Goal: Find specific page/section

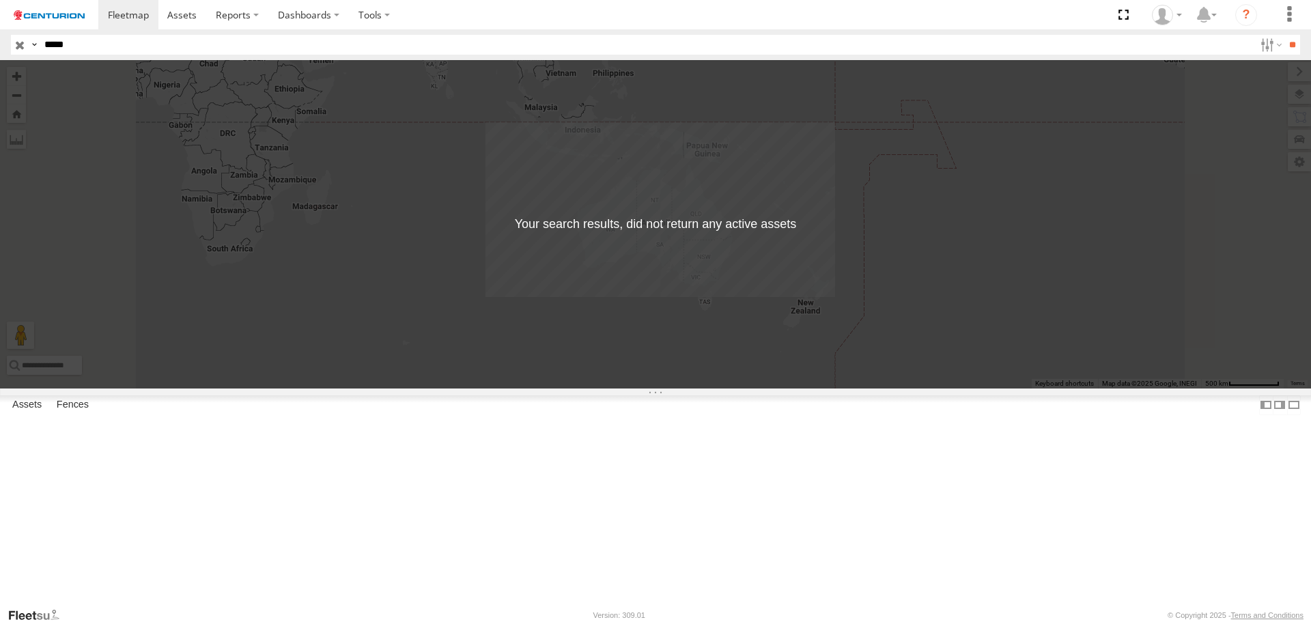
click at [16, 48] on input "button" at bounding box center [20, 45] width 18 height 20
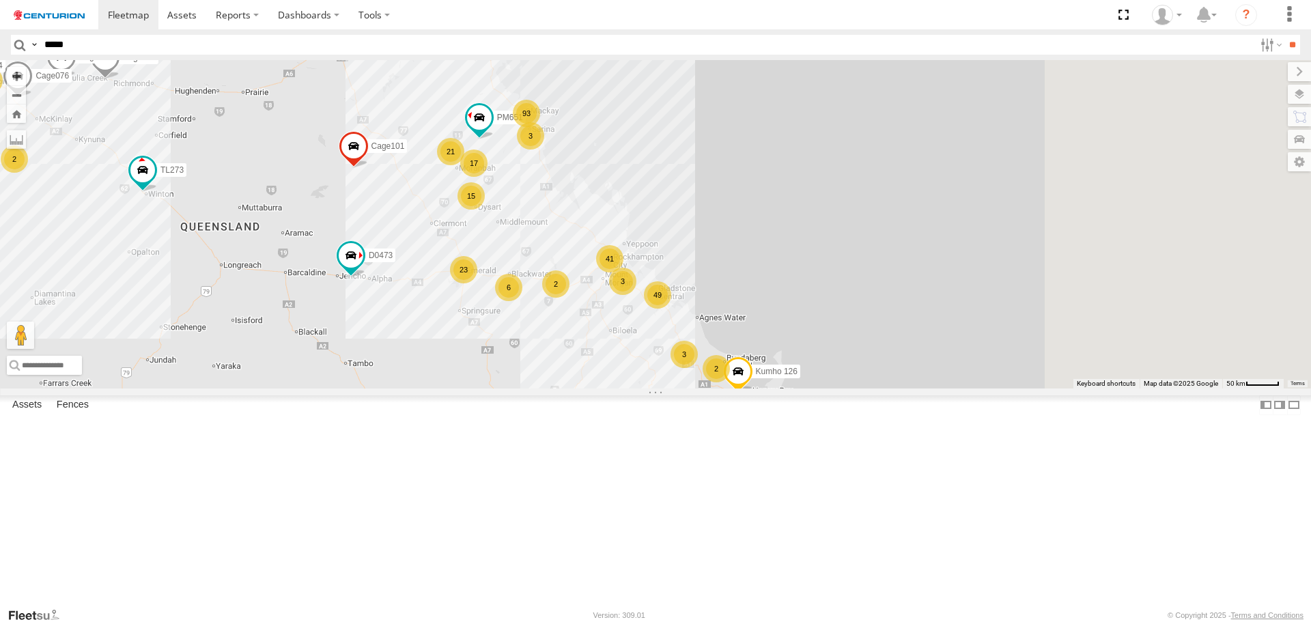
drag, startPoint x: 990, startPoint y: 197, endPoint x: 734, endPoint y: 314, distance: 281.1
click at [734, 314] on div "TL283 MV283 F0482 PM688 FT724 TL273 MV262 Cage112 F0476 D0473 F0477 Cage234 Cag…" at bounding box center [655, 224] width 1311 height 328
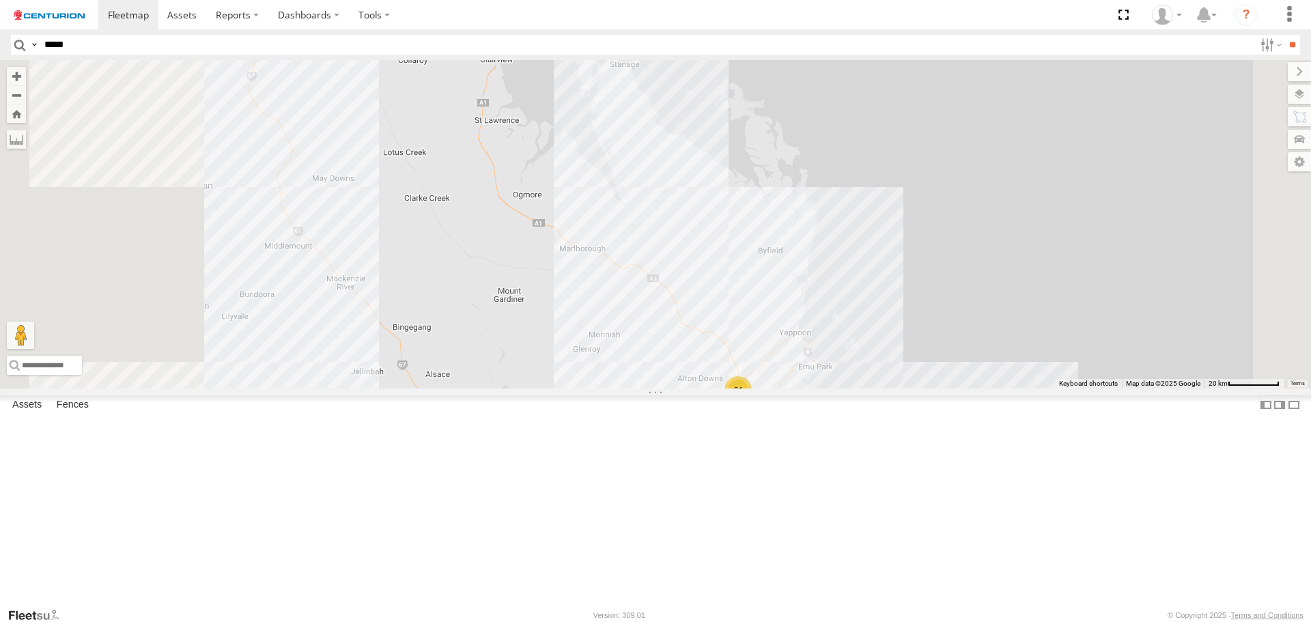
drag, startPoint x: 635, startPoint y: 264, endPoint x: 707, endPoint y: 441, distance: 191.7
click at [707, 388] on div "TL283 MV283 F0482 PM688 FT724 TL273 MV262 Cage112 F0476 D0473 F0477 Cage234 Cag…" at bounding box center [655, 224] width 1311 height 328
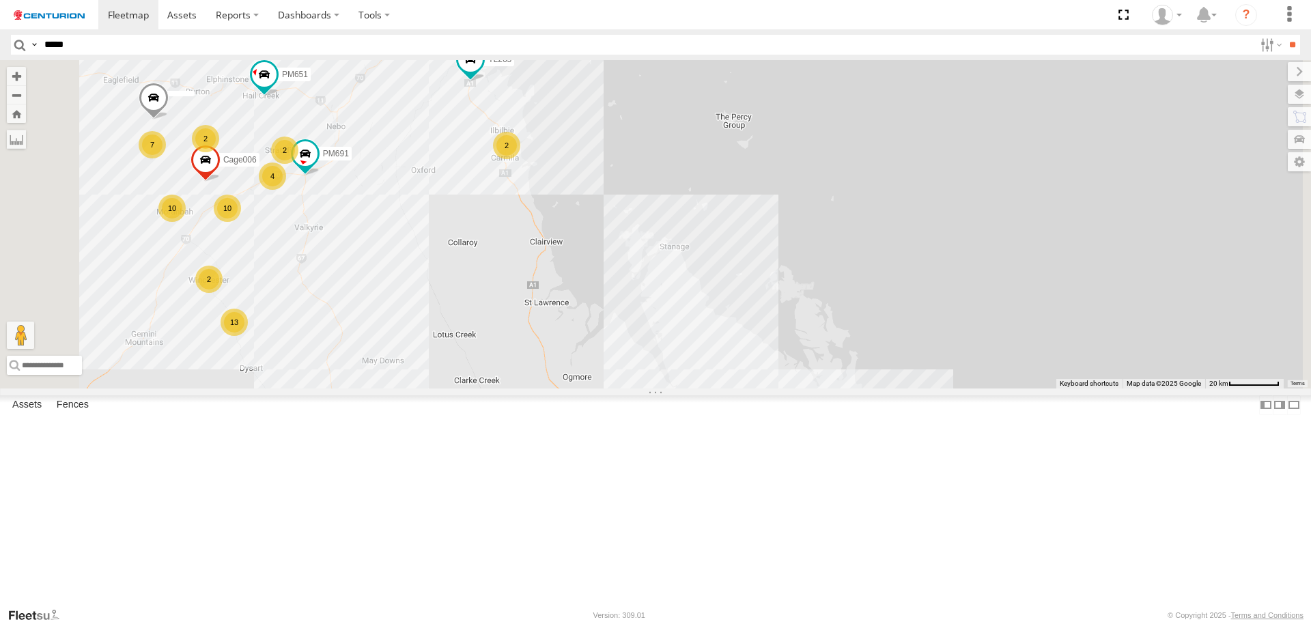
click at [520, 159] on div "2" at bounding box center [506, 145] width 27 height 27
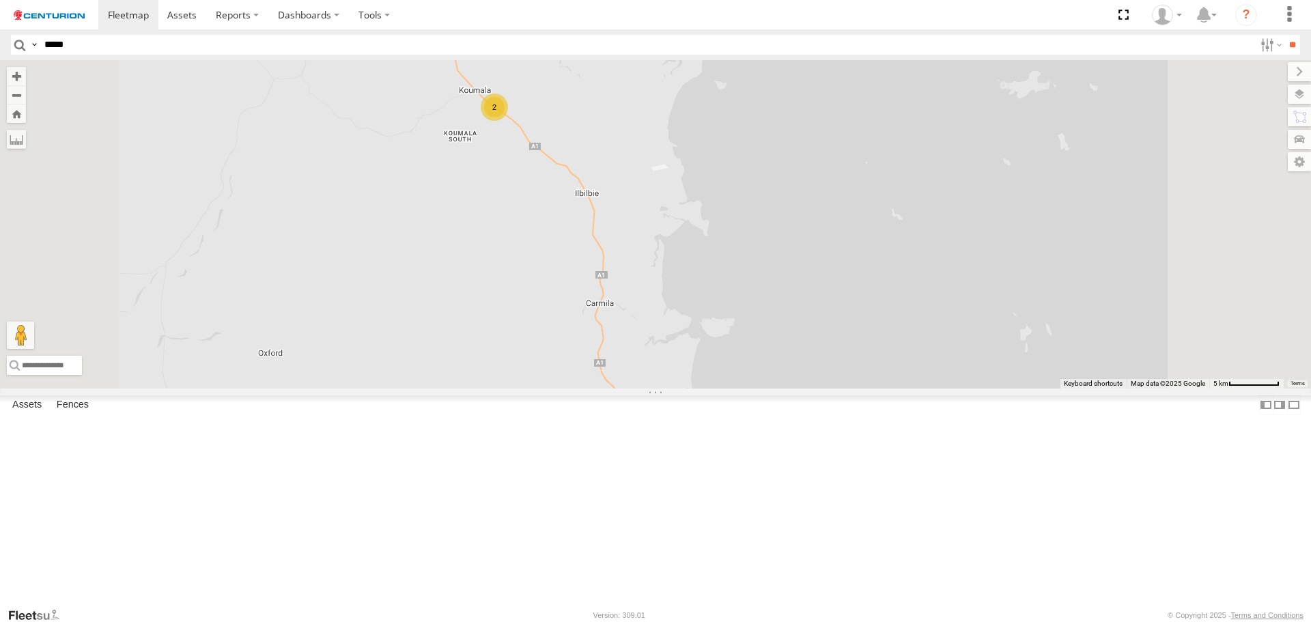
click at [747, 343] on div "2" at bounding box center [655, 224] width 1311 height 328
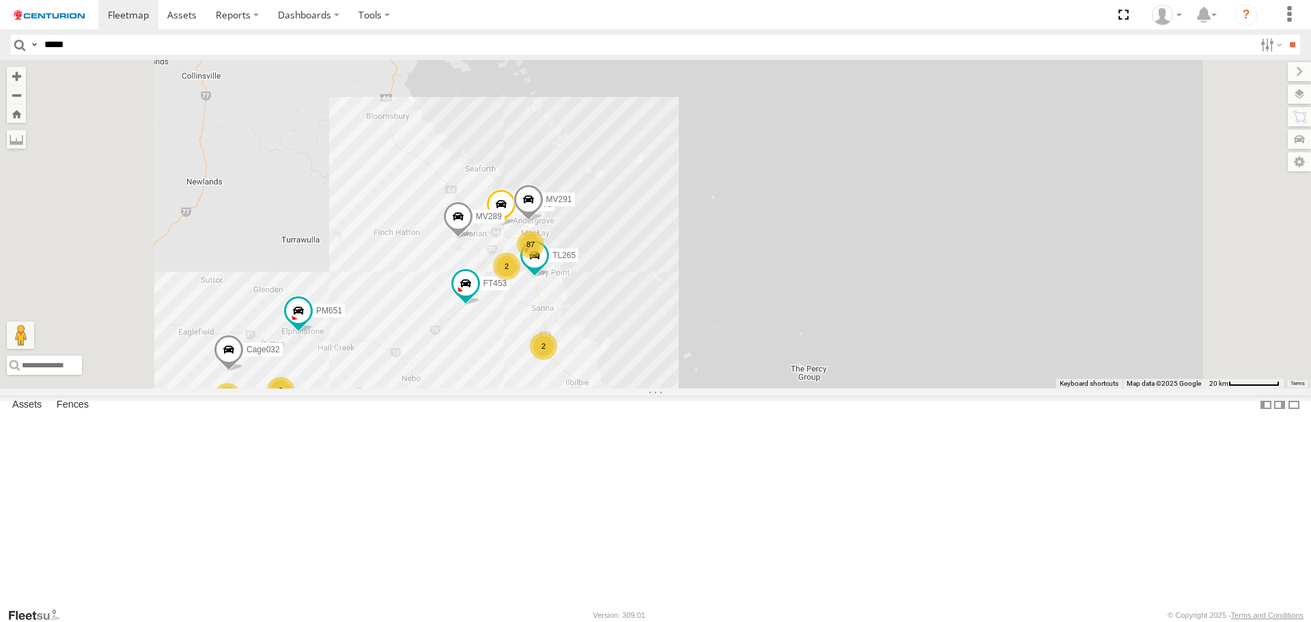
drag, startPoint x: 670, startPoint y: 266, endPoint x: 668, endPoint y: 440, distance: 174.1
click at [668, 388] on div "7 87 10 10 13 MV291 2 2 Cage006 2 Cage032 TL265 2 2 2 Cage078 PM651 2 MV289 FT4…" at bounding box center [655, 224] width 1311 height 328
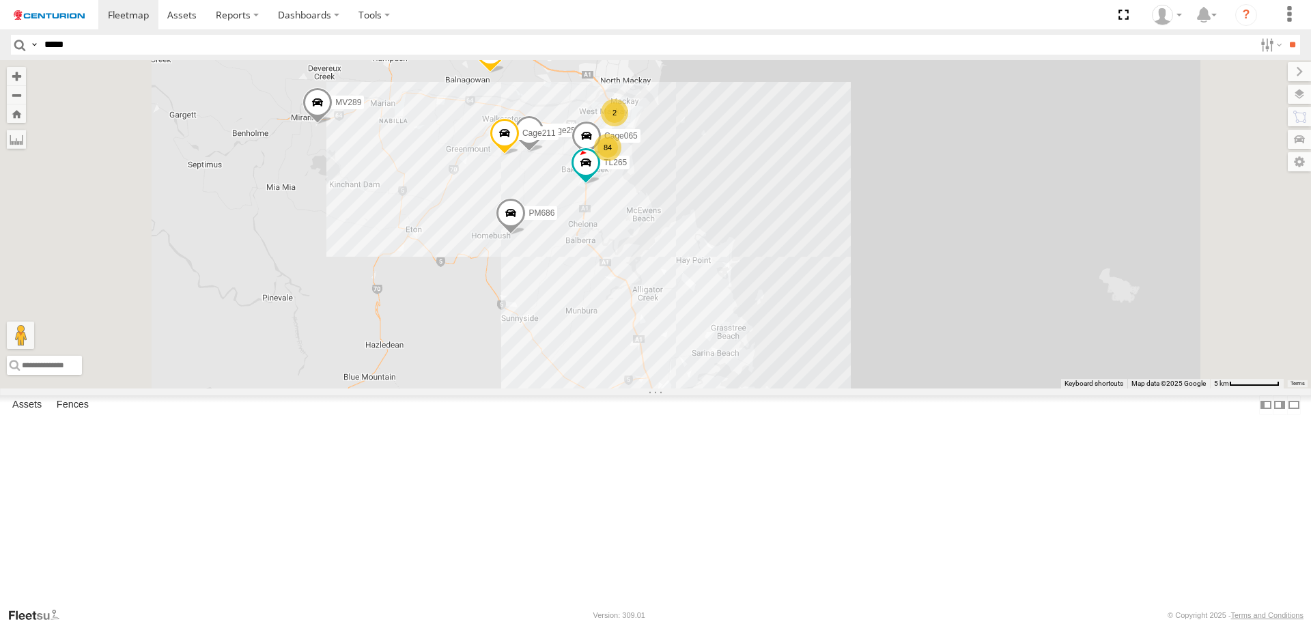
click at [1021, 247] on div "PM686 Cage258 Cage211 TL265 PM682 TL129 Cage078 Cage065 MV289 84 2" at bounding box center [655, 224] width 1311 height 328
